Goal: Information Seeking & Learning: Learn about a topic

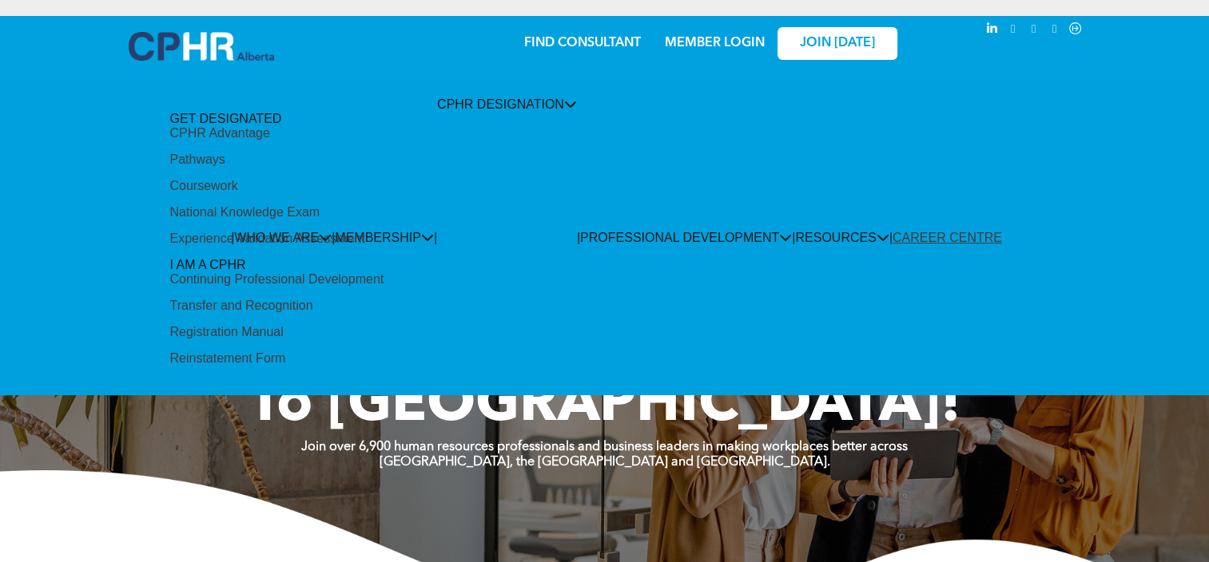
click at [224, 167] on div "Pathways" at bounding box center [196, 160] width 55 height 14
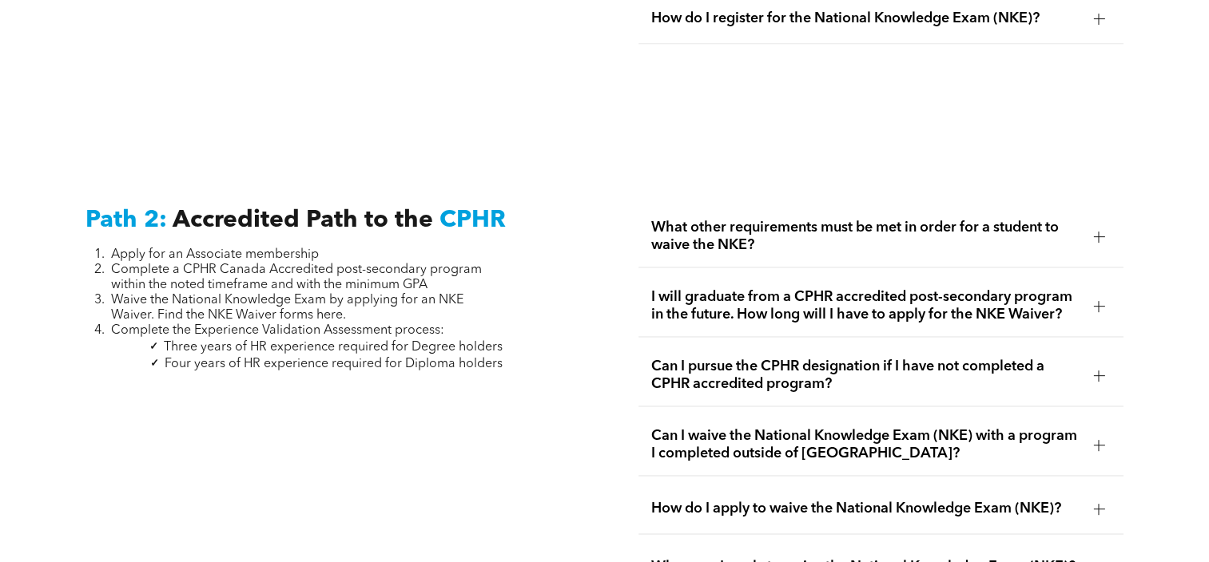
scroll to position [2410, 0]
click at [684, 233] on span "What other requirements must be met in order for a student to waive the NKE?" at bounding box center [865, 235] width 429 height 35
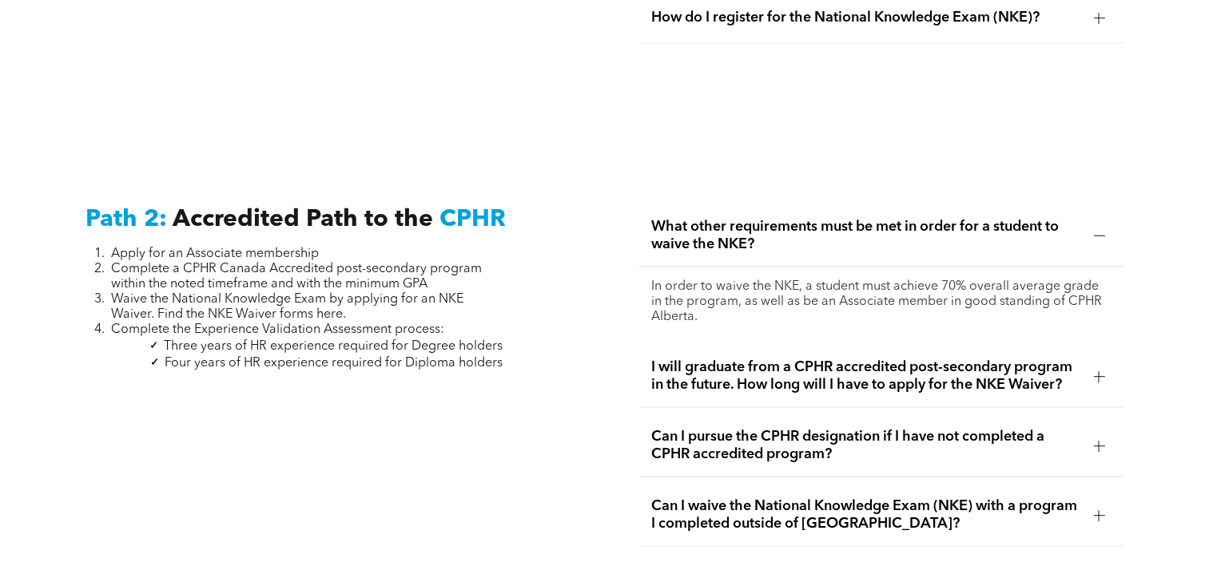
click at [684, 233] on span "What other requirements must be met in order for a student to waive the NKE?" at bounding box center [865, 235] width 429 height 35
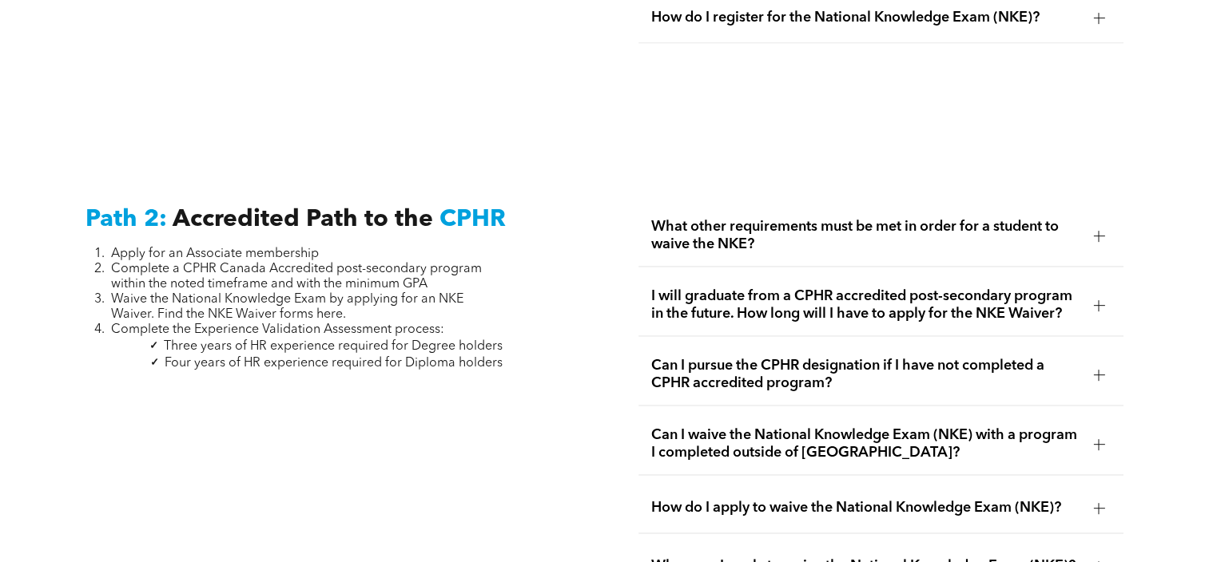
click at [684, 275] on div "I will graduate from a CPHR accredited post-secondary program in the future. Ho…" at bounding box center [880, 306] width 485 height 62
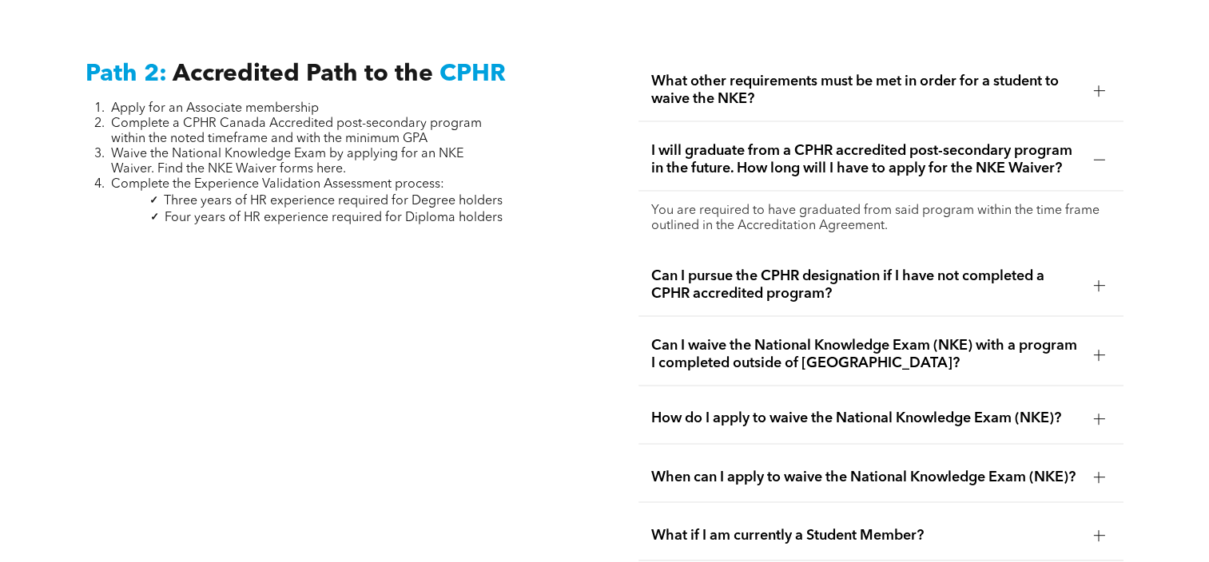
scroll to position [2558, 0]
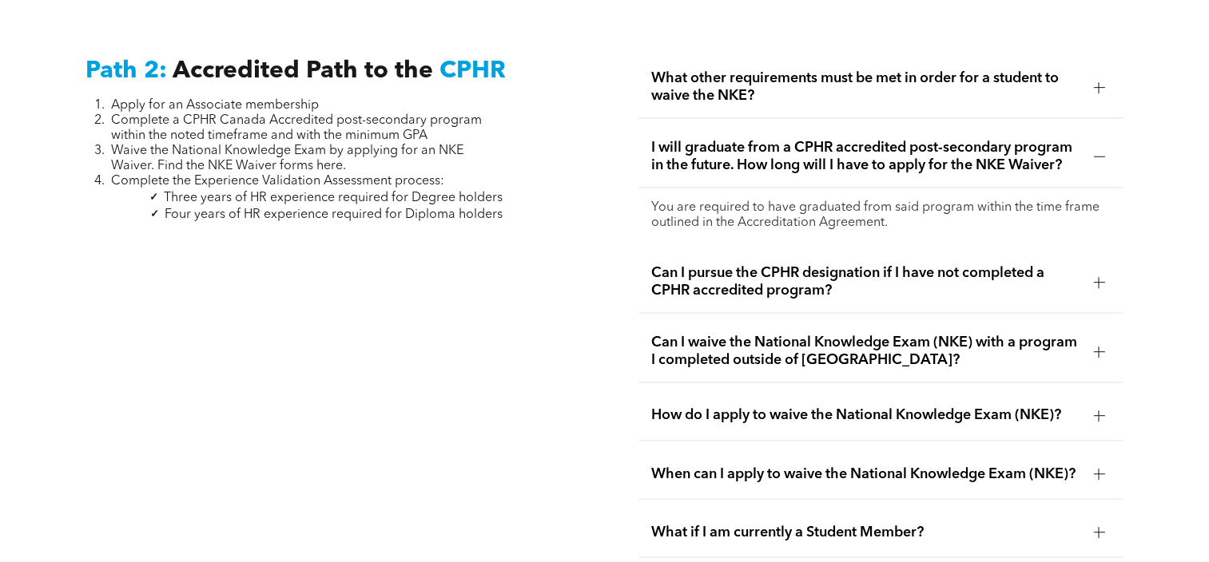
click at [658, 407] on span "How do I apply to waive the National Knowledge Exam (NKE)?" at bounding box center [865, 416] width 429 height 18
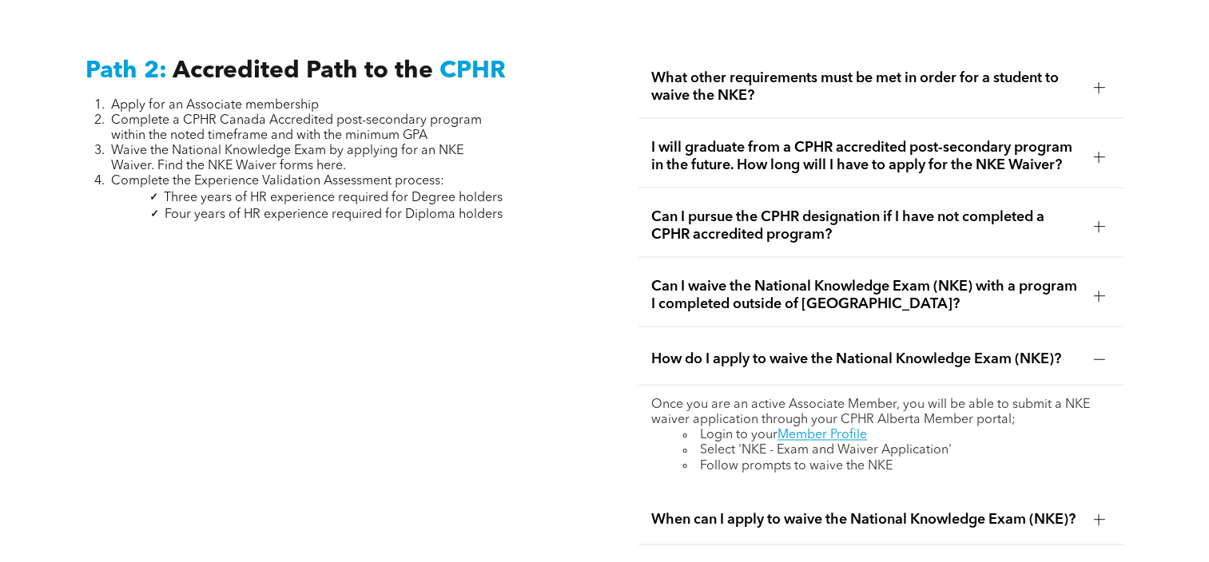
click at [687, 351] on span "How do I apply to waive the National Knowledge Exam (NKE)?" at bounding box center [865, 360] width 429 height 18
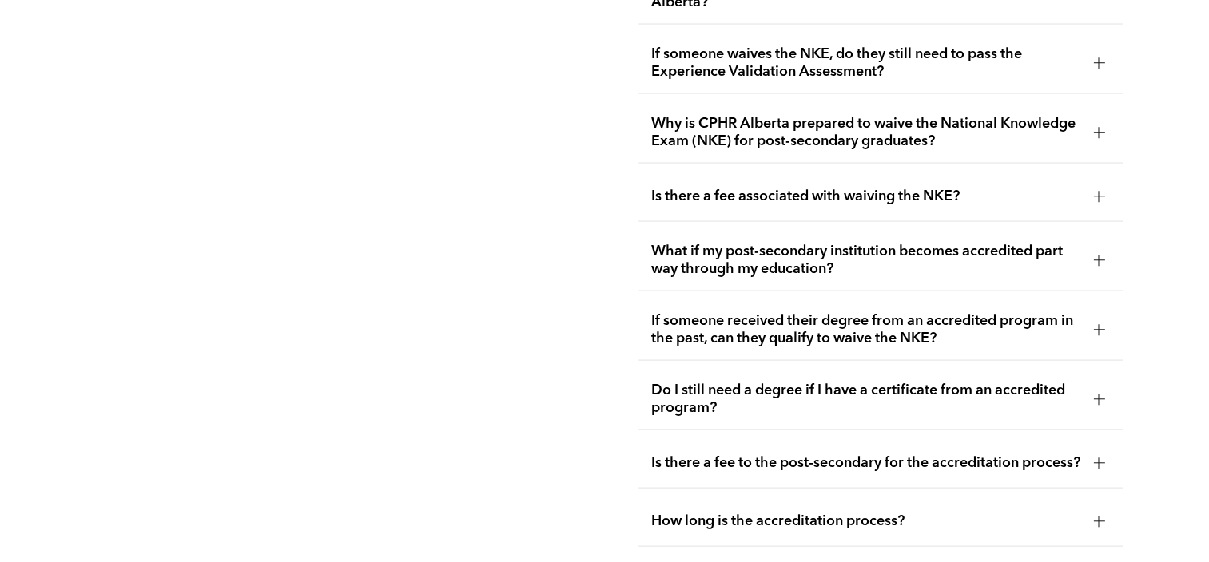
scroll to position [3182, 0]
click at [683, 381] on span "Do I still need a degree if I have a certificate from an accredited program?" at bounding box center [865, 398] width 429 height 35
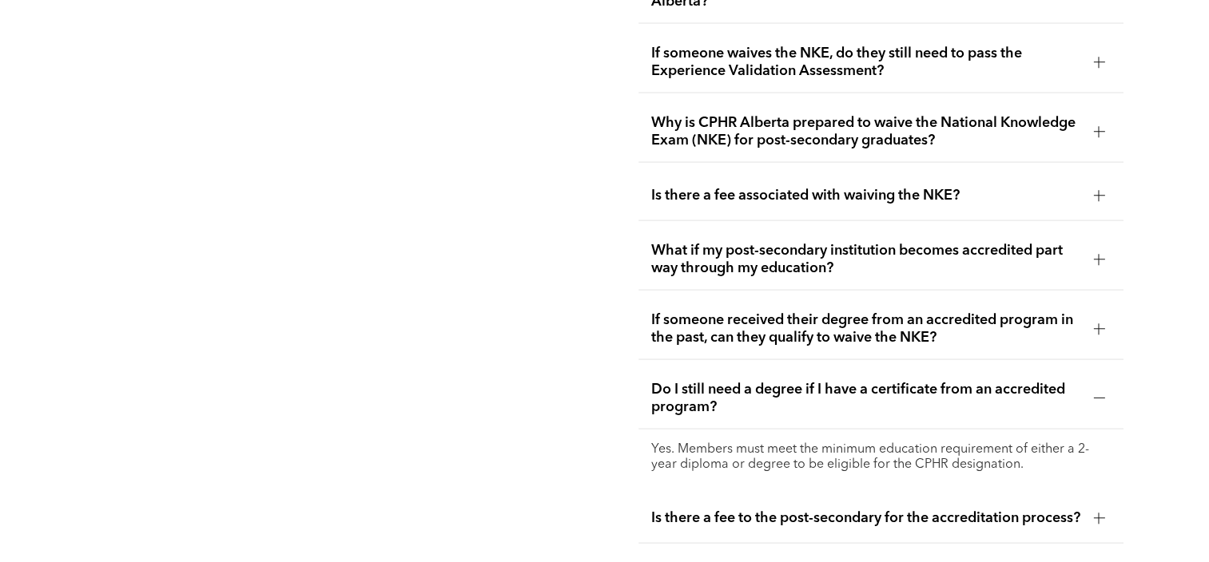
click at [684, 381] on span "Do I still need a degree if I have a certificate from an accredited program?" at bounding box center [865, 398] width 429 height 35
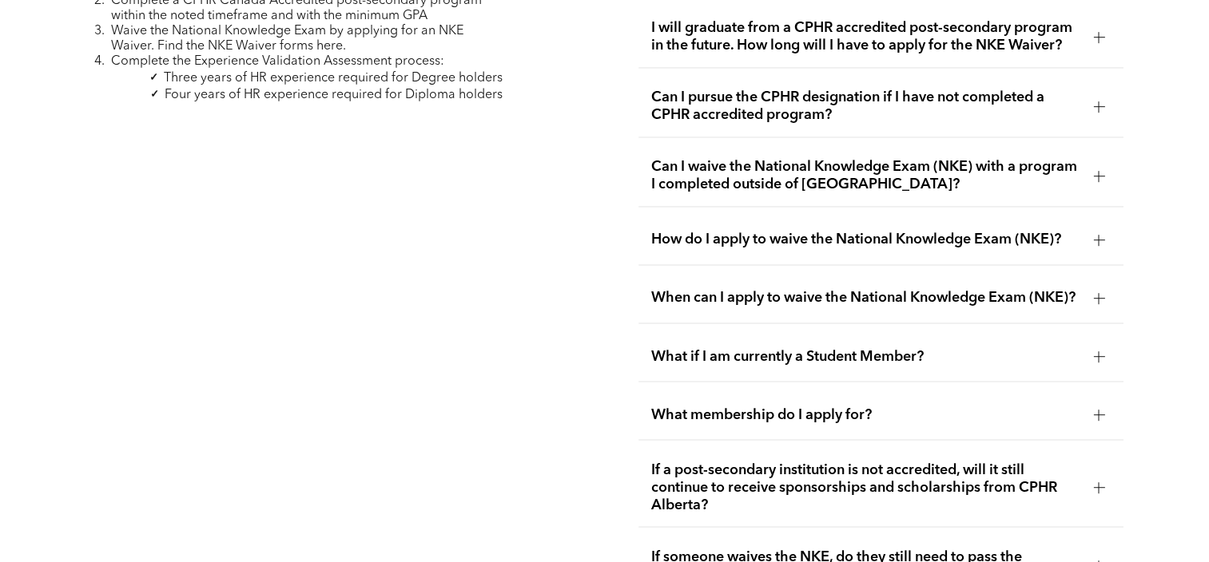
scroll to position [2673, 0]
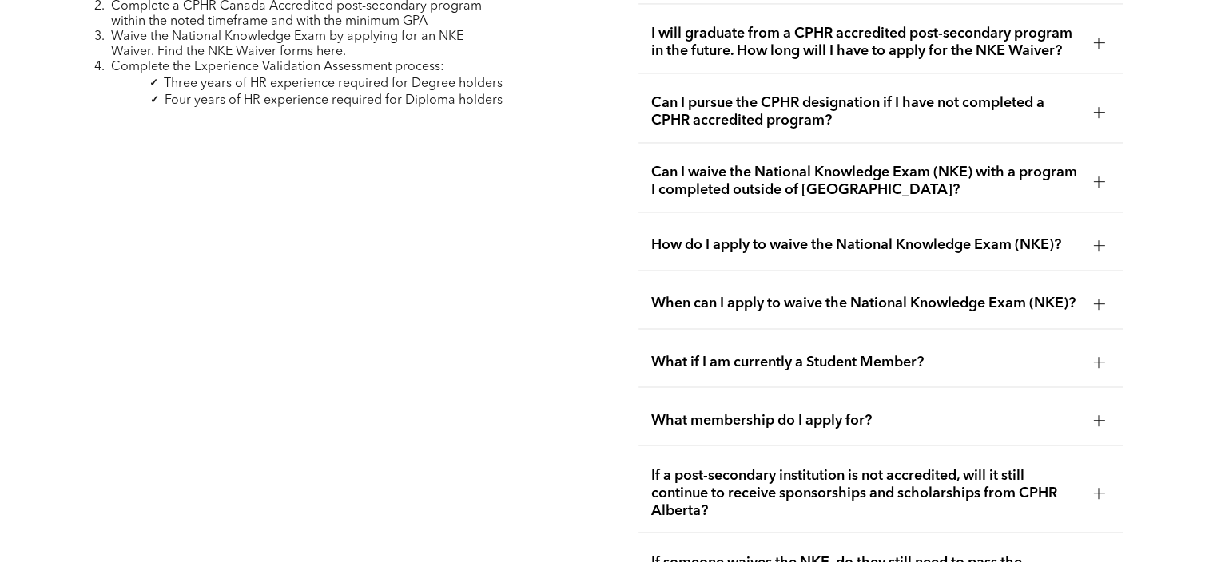
click at [681, 466] on span "If a post-secondary institution is not accredited, will it still continue to re…" at bounding box center [865, 492] width 429 height 53
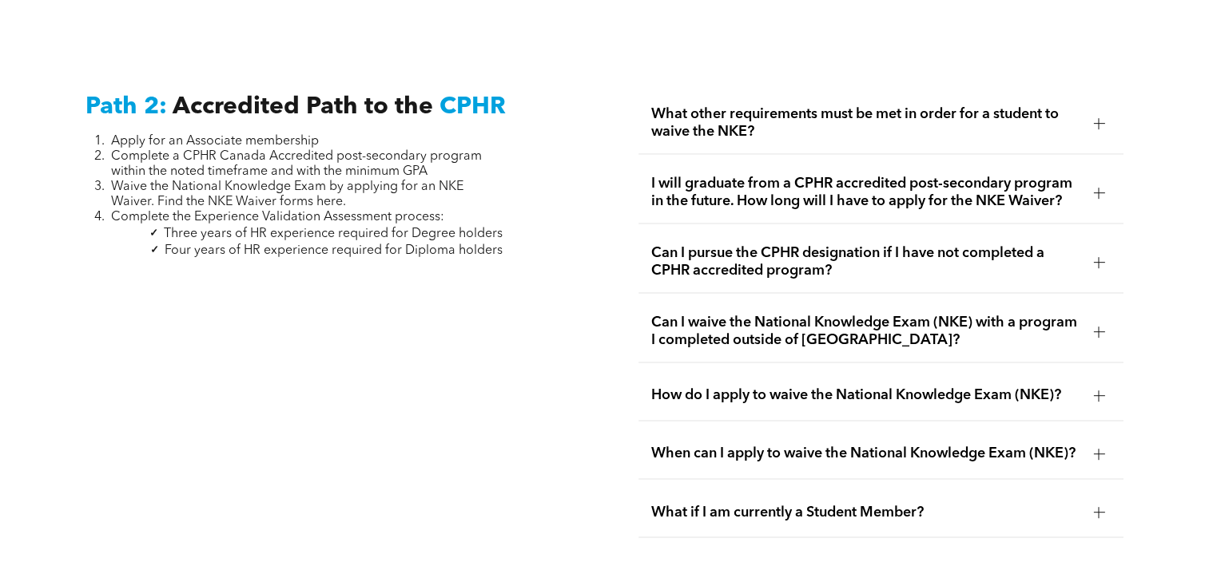
scroll to position [2426, 0]
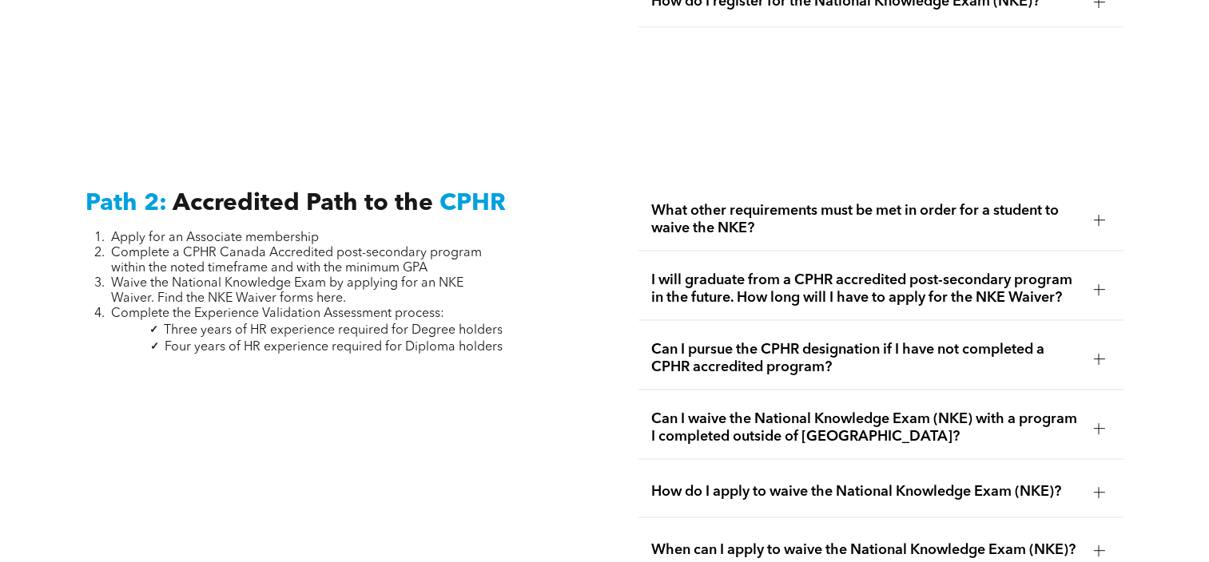
click at [752, 296] on div "I will graduate from a CPHR accredited post-secondary program in the future. Ho…" at bounding box center [880, 290] width 485 height 62
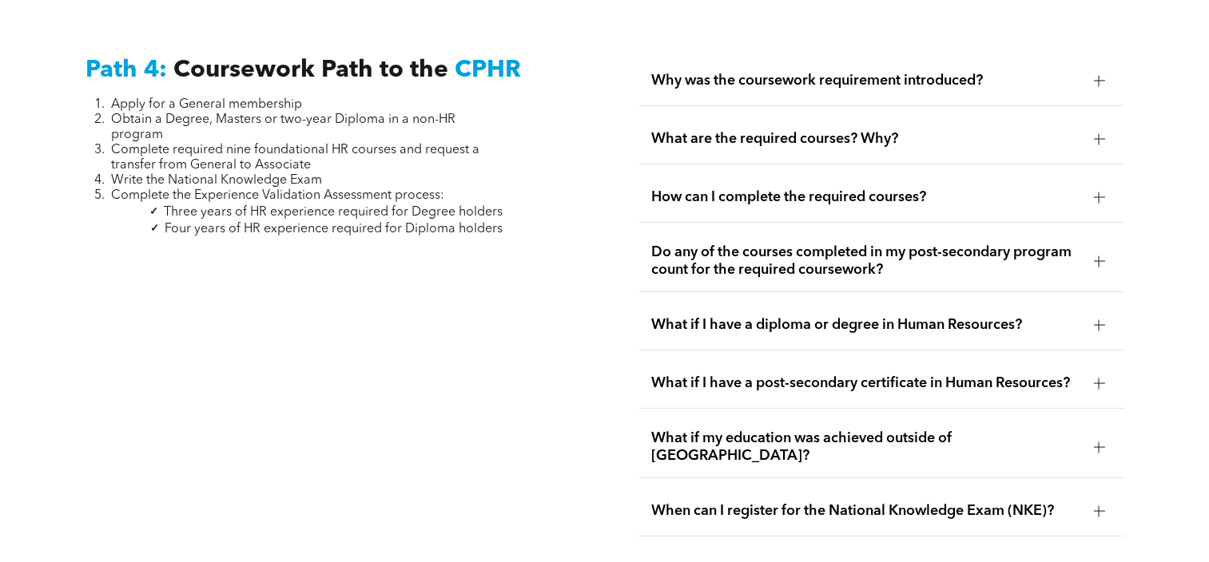
scroll to position [4780, 0]
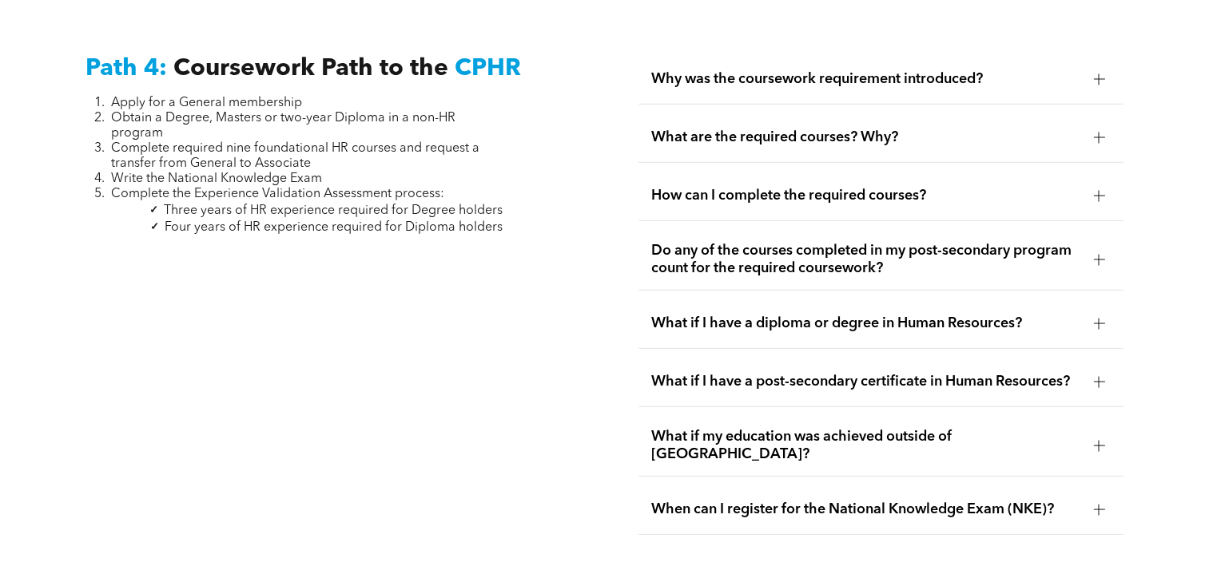
click at [668, 342] on ul "Why was the coursework requirement introduced? CPHR Canada implemented the cour…" at bounding box center [880, 294] width 485 height 481
click at [671, 373] on span "What if I have a post-secondary certificate in Human Resources?" at bounding box center [865, 382] width 429 height 18
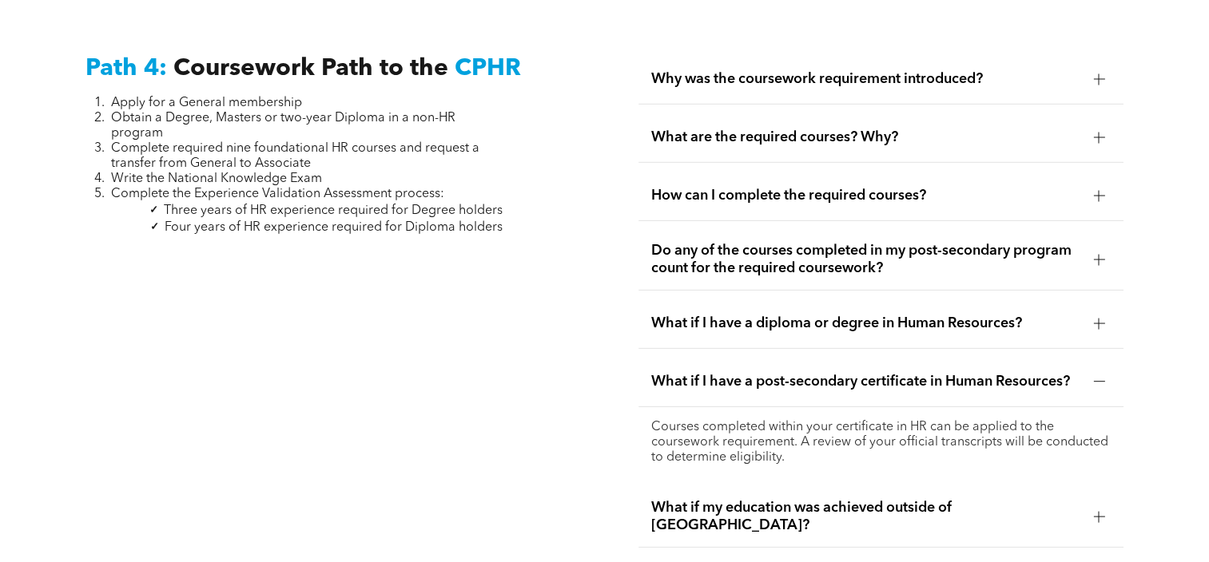
click at [671, 378] on span "What if I have a post-secondary certificate in Human Resources?" at bounding box center [865, 382] width 429 height 18
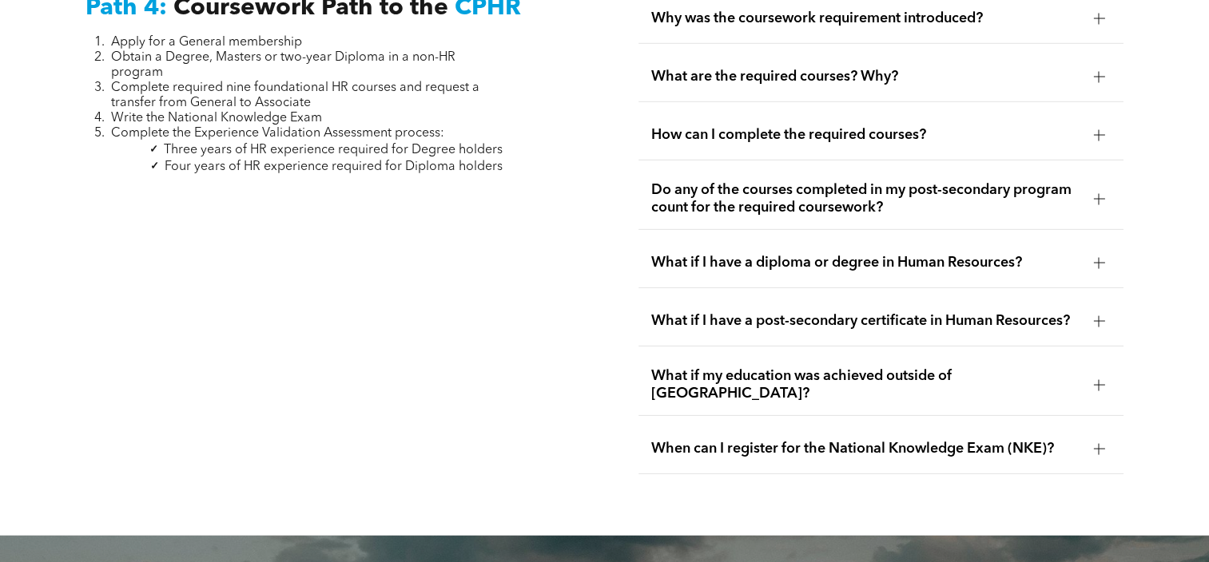
scroll to position [4841, 0]
click at [796, 125] on span "How can I complete the required courses?" at bounding box center [865, 134] width 429 height 18
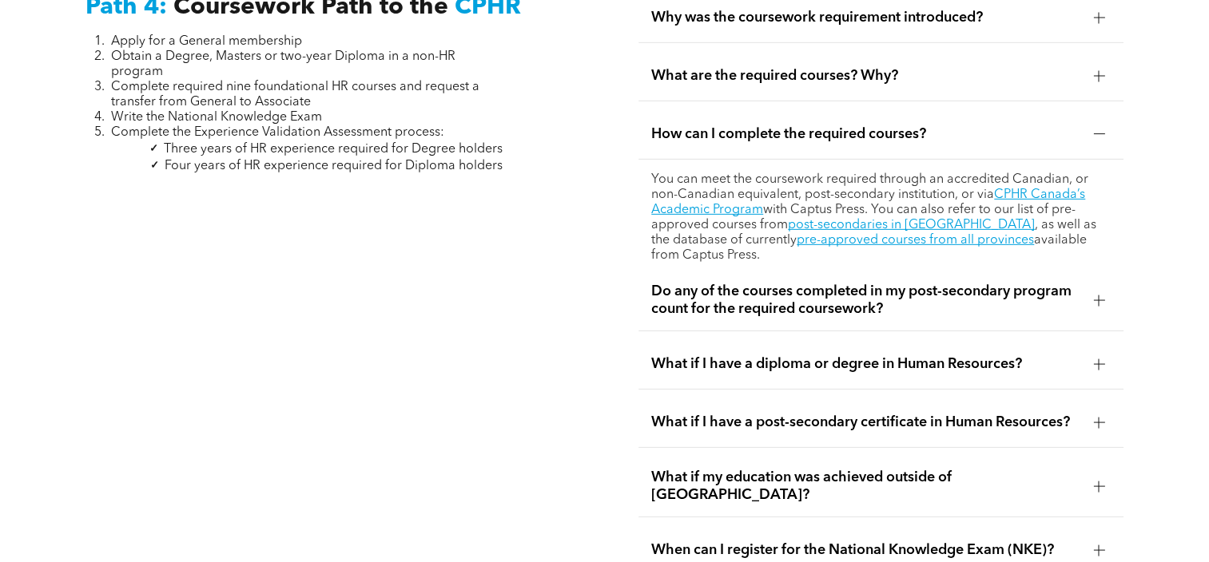
click at [796, 125] on span "How can I complete the required courses?" at bounding box center [865, 134] width 429 height 18
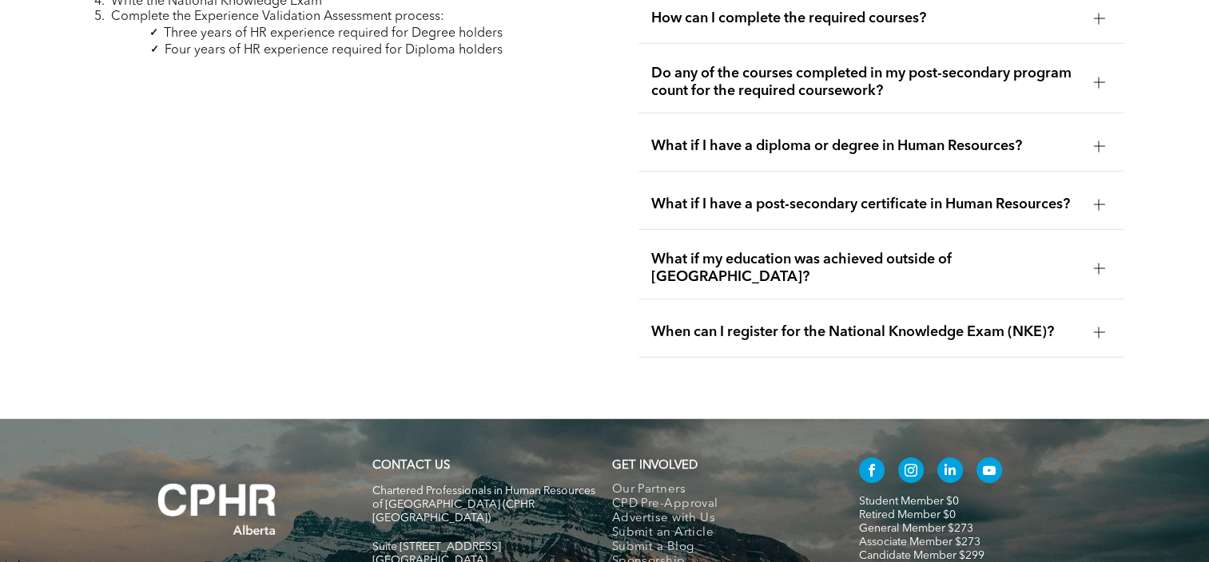
scroll to position [5061, 0]
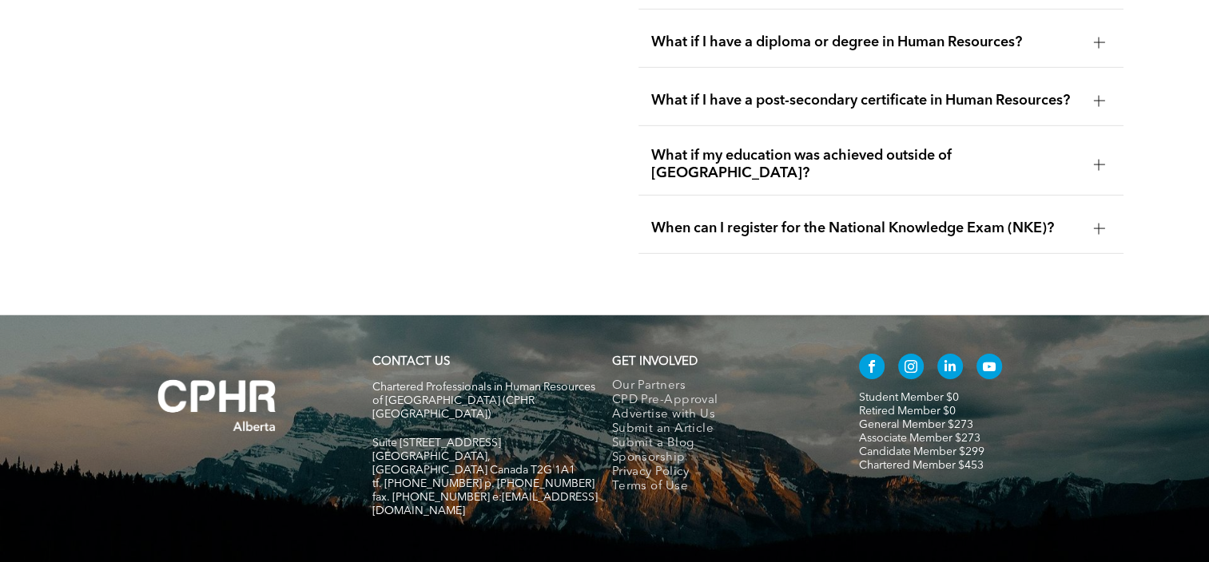
click at [776, 220] on span "When can I register for the National Knowledge Exam (NKE)?" at bounding box center [865, 229] width 429 height 18
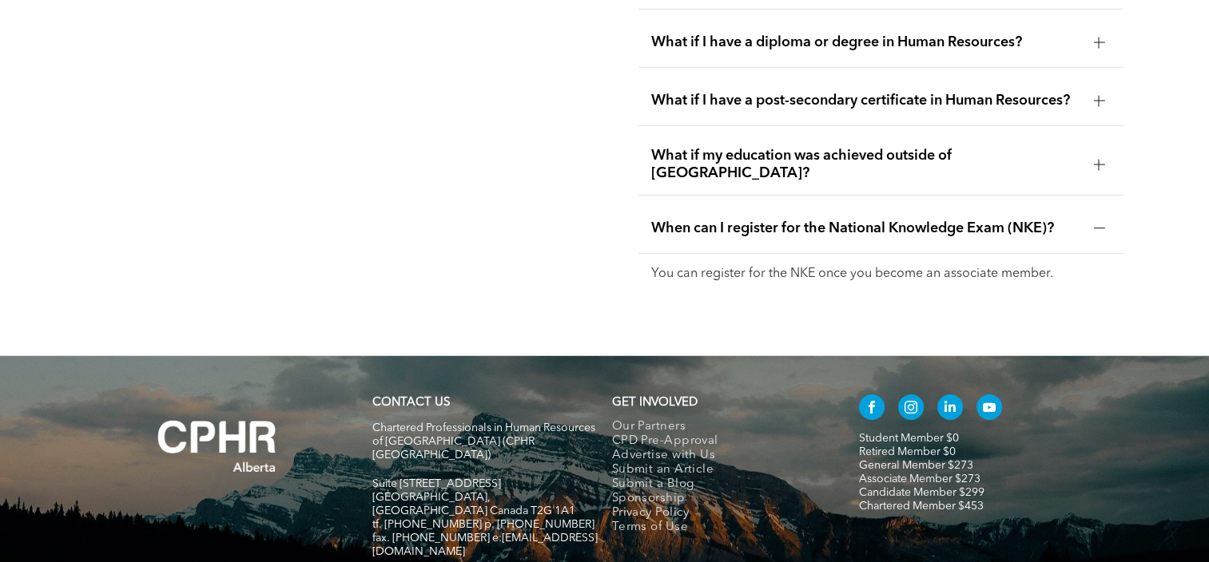
click at [776, 220] on span "When can I register for the National Knowledge Exam (NKE)?" at bounding box center [865, 229] width 429 height 18
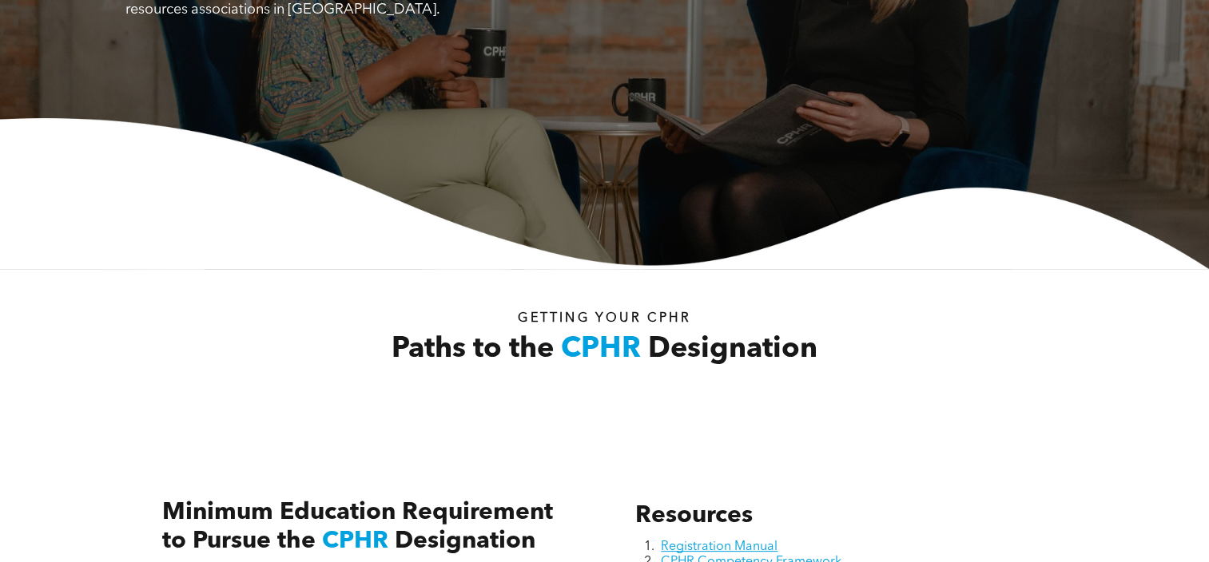
scroll to position [0, 0]
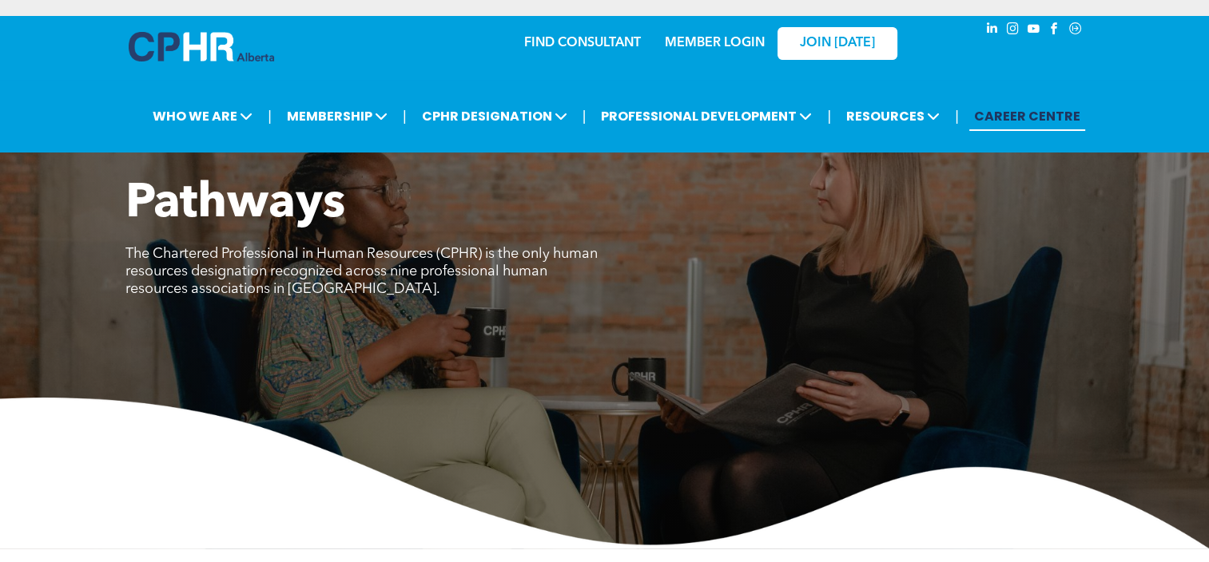
click at [981, 121] on link "CAREER CENTRE" at bounding box center [1027, 116] width 116 height 30
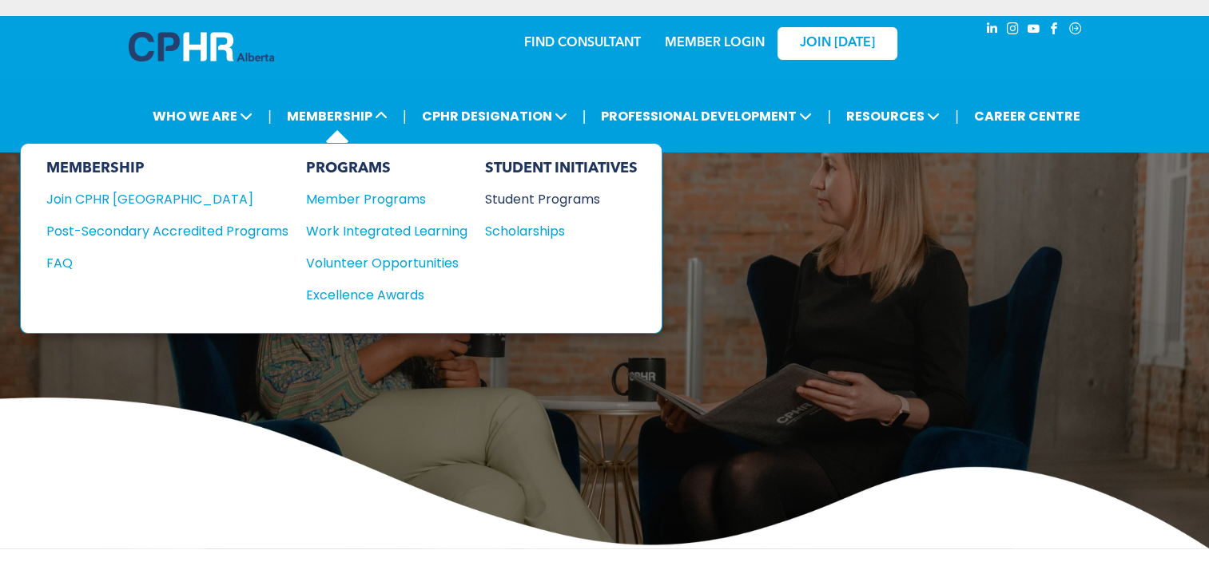
click at [496, 197] on div "Student Programs" at bounding box center [553, 199] width 137 height 20
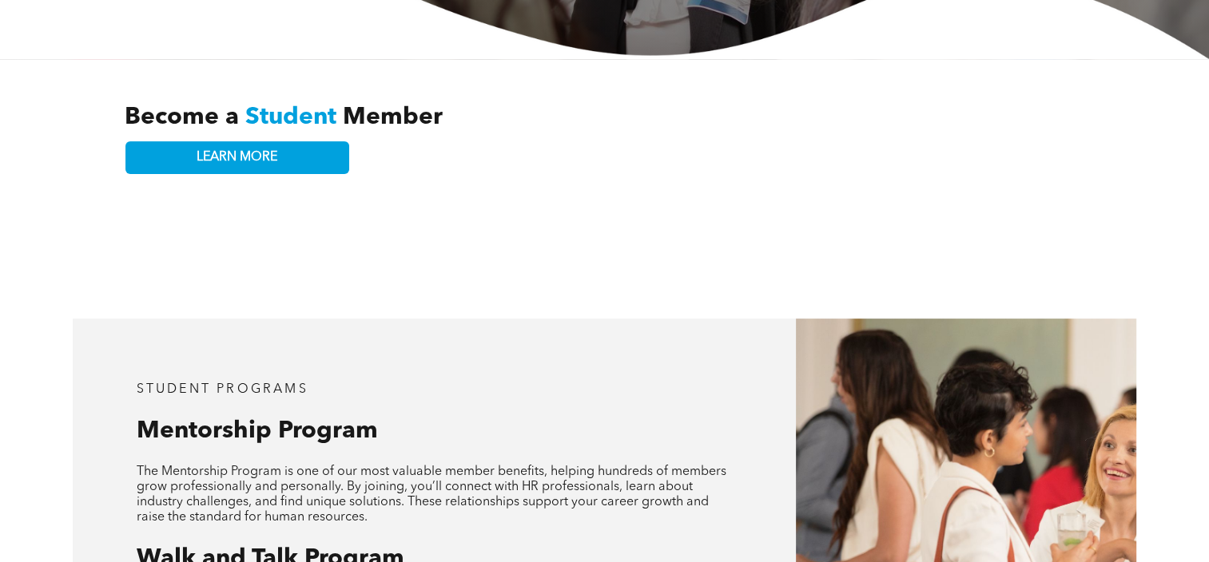
scroll to position [482, 0]
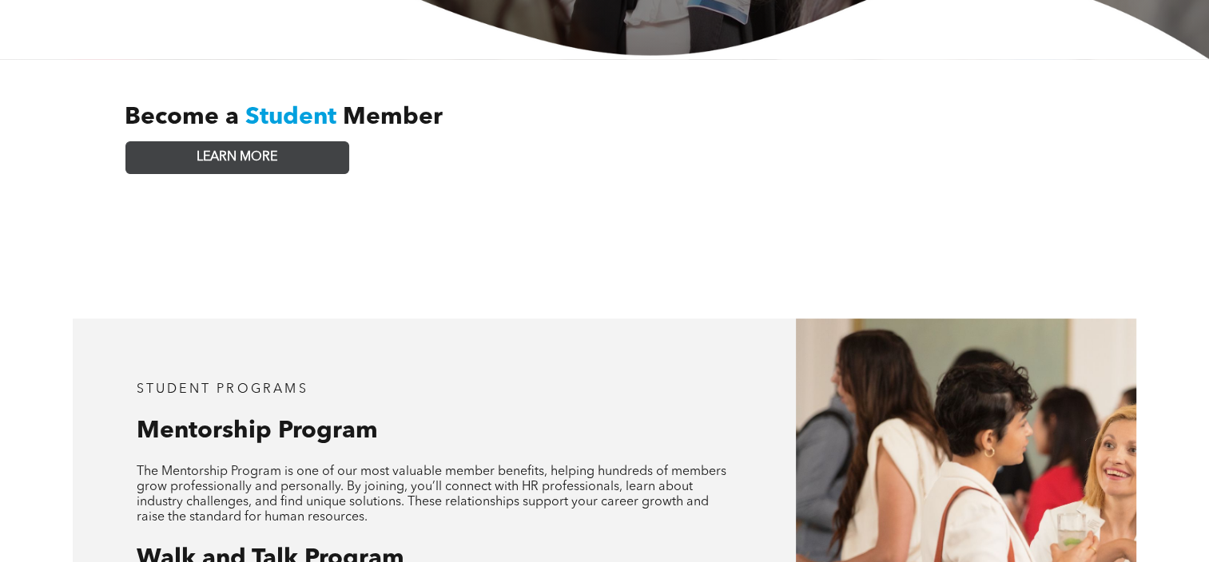
click at [330, 147] on link "LEARN MORE" at bounding box center [237, 157] width 224 height 33
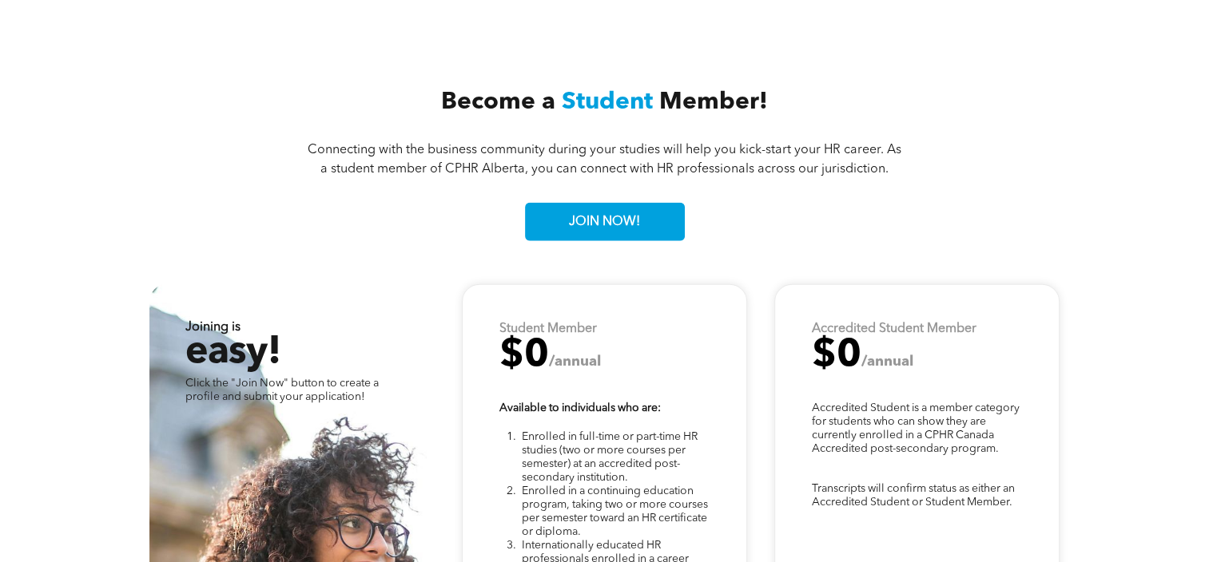
scroll to position [3920, 0]
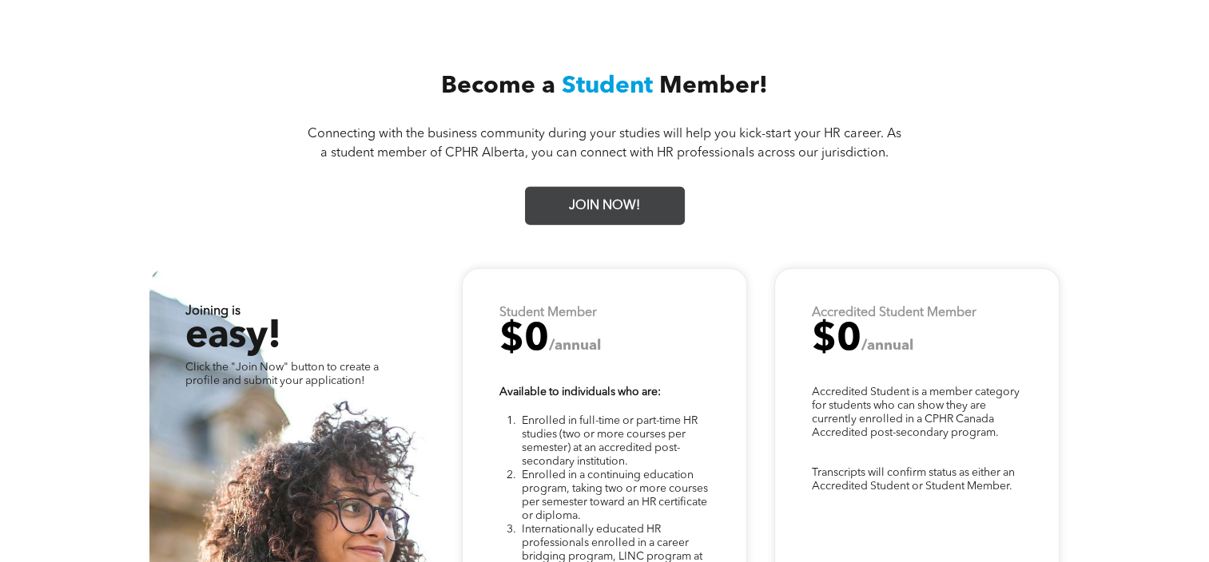
click at [569, 196] on span "JOIN NOW!" at bounding box center [604, 206] width 82 height 31
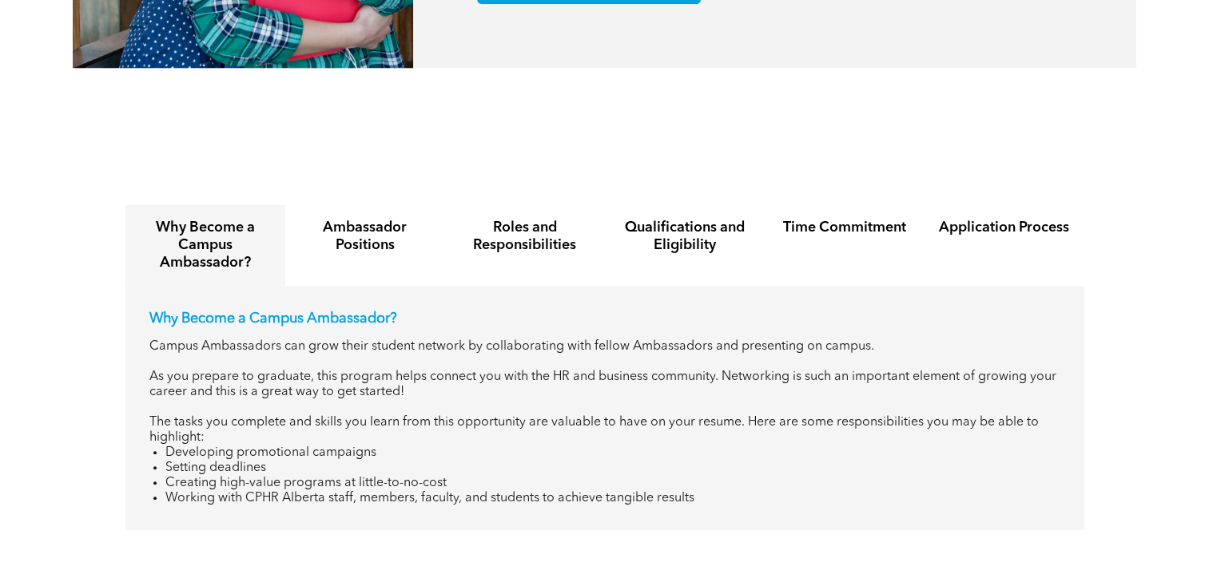
scroll to position [1686, 0]
